Goal: Information Seeking & Learning: Learn about a topic

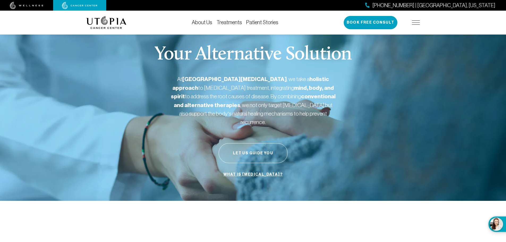
click at [227, 24] on link "Treatments" at bounding box center [228, 22] width 25 height 6
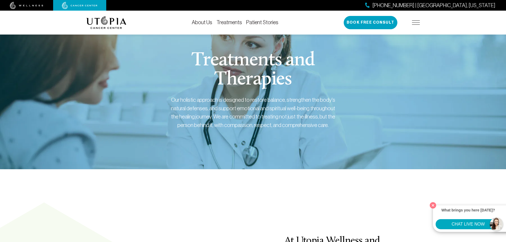
click at [227, 24] on link "Treatments" at bounding box center [228, 22] width 25 height 6
click at [232, 24] on link "Treatments" at bounding box center [228, 22] width 25 height 6
click at [405, 24] on div "[PHONE_NUMBER] | [GEOGRAPHIC_DATA], [US_STATE] Book Free Consult" at bounding box center [381, 22] width 76 height 13
click at [411, 23] on div "[PHONE_NUMBER] | [GEOGRAPHIC_DATA], [US_STATE] Book Free Consult" at bounding box center [381, 22] width 76 height 13
click at [413, 23] on img at bounding box center [416, 22] width 8 height 4
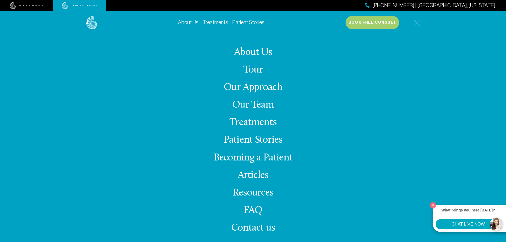
click at [249, 123] on link "Treatments" at bounding box center [252, 122] width 47 height 10
click at [258, 120] on link "Treatments" at bounding box center [252, 122] width 47 height 10
click at [238, 124] on link "Treatments" at bounding box center [252, 122] width 47 height 10
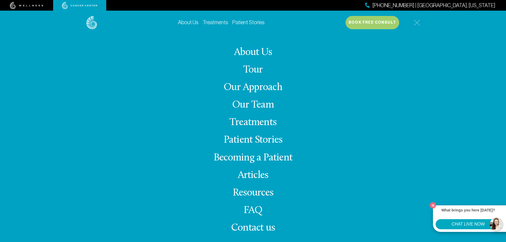
drag, startPoint x: 146, startPoint y: 80, endPoint x: 149, endPoint y: 76, distance: 4.7
click at [147, 80] on div "About Us Tour Our Approach Our Team Treatments Patient Stories Becoming a Patie…" at bounding box center [252, 144] width 333 height 218
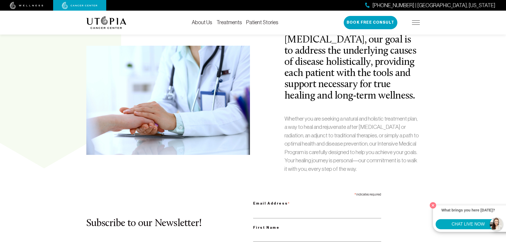
scroll to position [106, 0]
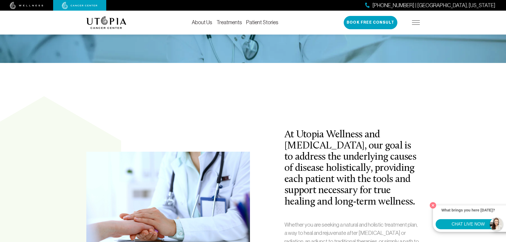
click at [417, 22] on img at bounding box center [416, 22] width 8 height 4
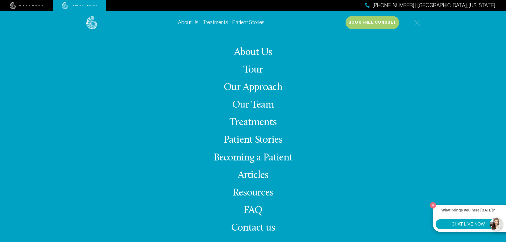
click at [417, 22] on img at bounding box center [416, 23] width 6 height 6
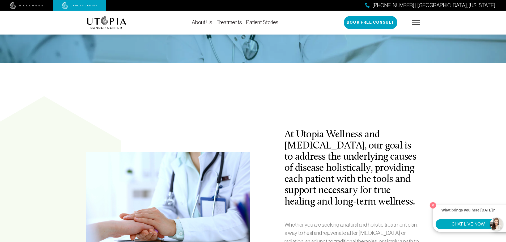
click at [417, 21] on img at bounding box center [416, 22] width 8 height 4
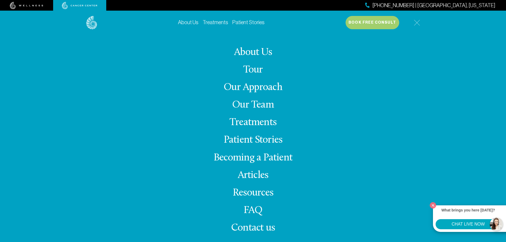
click at [253, 47] on link "About Us" at bounding box center [253, 52] width 38 height 10
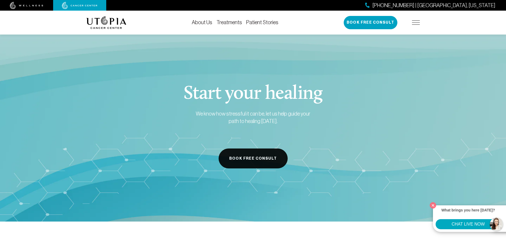
scroll to position [2654, 0]
